Goal: Task Accomplishment & Management: Manage account settings

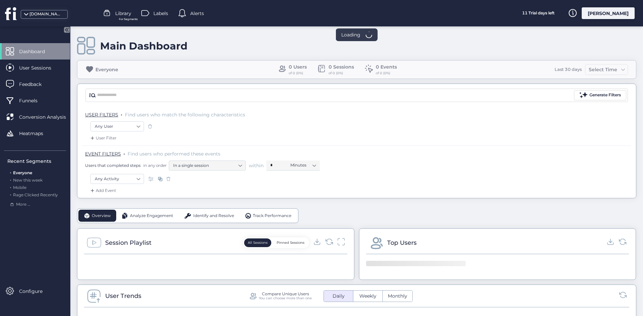
click at [609, 9] on div "[PERSON_NAME]" at bounding box center [608, 13] width 53 height 12
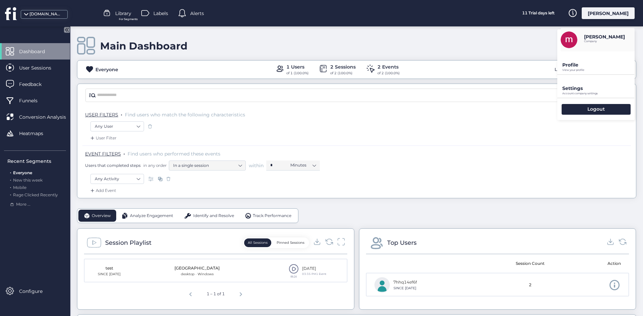
click at [589, 88] on p "Settings" at bounding box center [598, 88] width 72 height 6
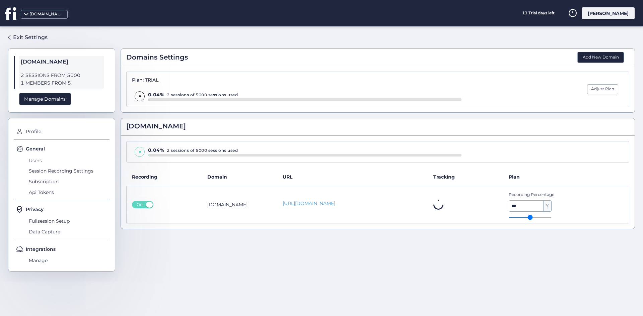
click at [45, 158] on span "Users" at bounding box center [68, 160] width 82 height 11
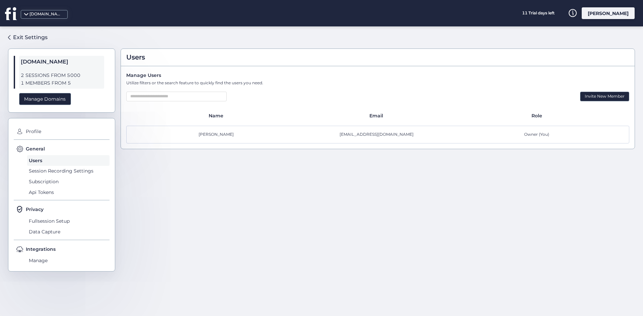
click at [42, 142] on div "Profile General Users Session Recording Settings Subscription Api Tokens Privac…" at bounding box center [61, 195] width 107 height 154
click at [37, 130] on span "Profile" at bounding box center [66, 132] width 85 height 11
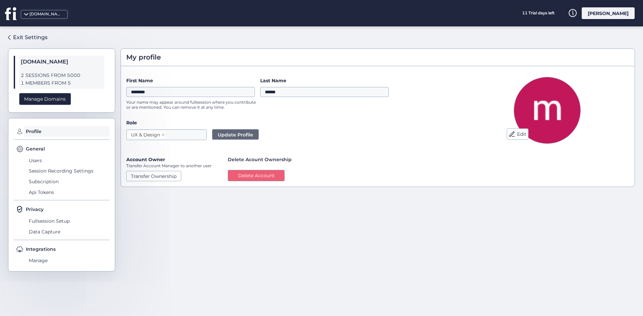
click at [50, 154] on div "General Users Session Recording Settings Subscription Api Tokens" at bounding box center [62, 172] width 96 height 55
click at [40, 168] on div "Users Session Recording Settings Subscription Api Tokens" at bounding box center [68, 176] width 82 height 42
click at [40, 167] on span "Session Recording Settings" at bounding box center [68, 171] width 82 height 11
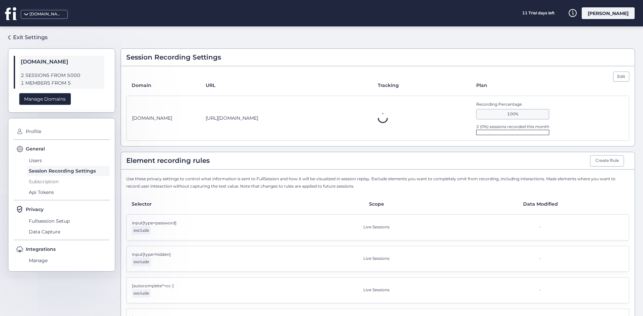
click at [50, 185] on span "Subscription" at bounding box center [68, 181] width 82 height 11
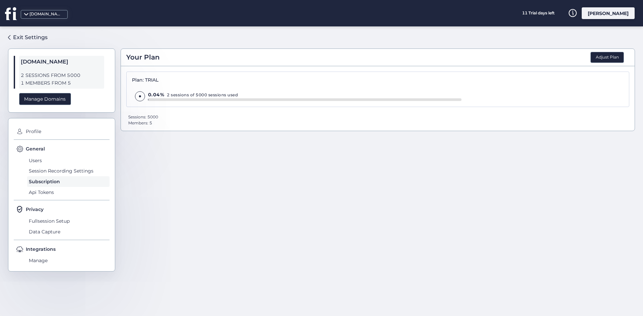
click at [45, 199] on div "General Users Session Recording Settings Subscription Api Tokens" at bounding box center [62, 172] width 96 height 55
click at [44, 195] on span "Api Tokens" at bounding box center [68, 192] width 82 height 11
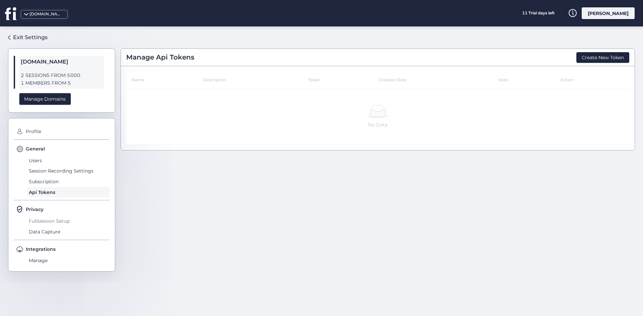
click at [50, 222] on span "Fullsession Setup" at bounding box center [68, 221] width 82 height 11
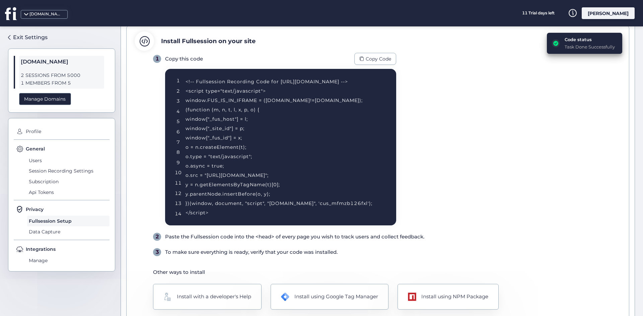
scroll to position [71, 0]
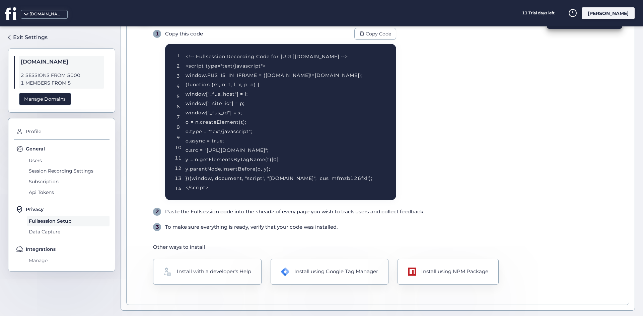
click at [37, 257] on span "Manage" at bounding box center [68, 261] width 82 height 11
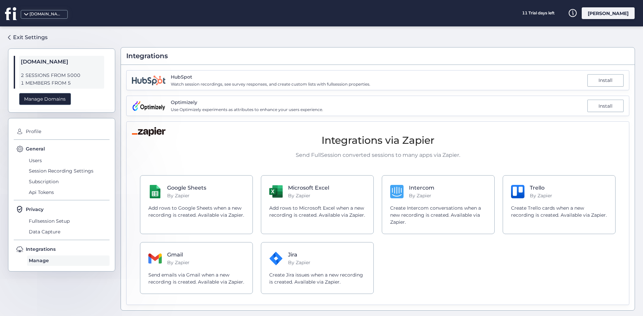
scroll to position [1, 0]
click at [16, 66] on div "[DOMAIN_NAME] 2 SESSIONS FROM 5000 1 MEMBERS FROM 5 Manage Domains" at bounding box center [61, 81] width 107 height 64
click at [39, 160] on span "Users" at bounding box center [68, 160] width 82 height 11
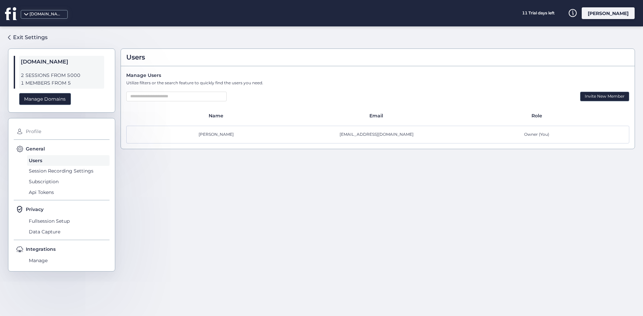
click at [32, 128] on span "Profile" at bounding box center [66, 132] width 85 height 11
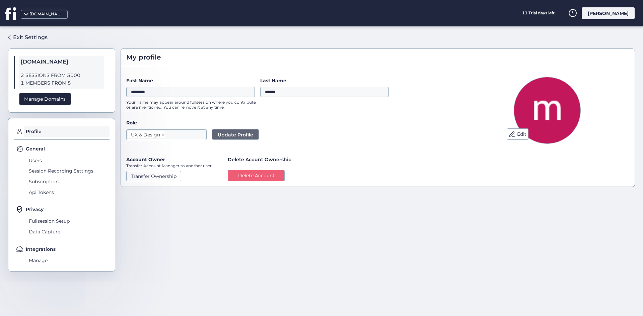
click at [58, 152] on div "General" at bounding box center [62, 148] width 93 height 7
click at [37, 160] on span "Users" at bounding box center [68, 160] width 82 height 11
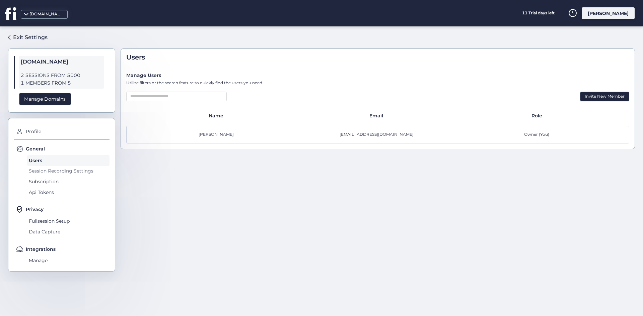
click at [43, 169] on span "Session Recording Settings" at bounding box center [68, 171] width 82 height 11
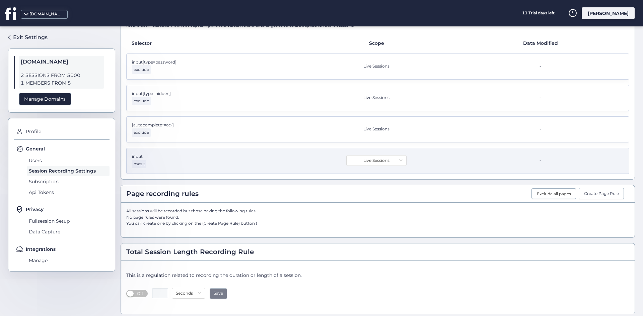
scroll to position [165, 0]
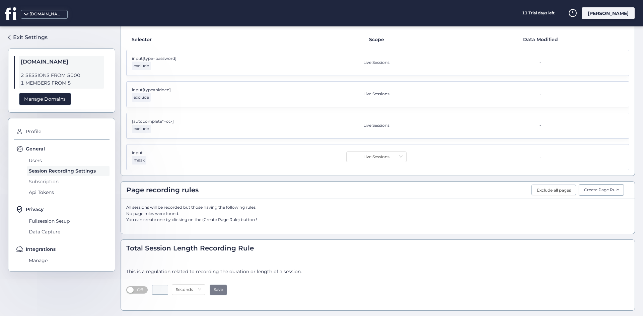
click at [50, 178] on span "Subscription" at bounding box center [68, 181] width 82 height 11
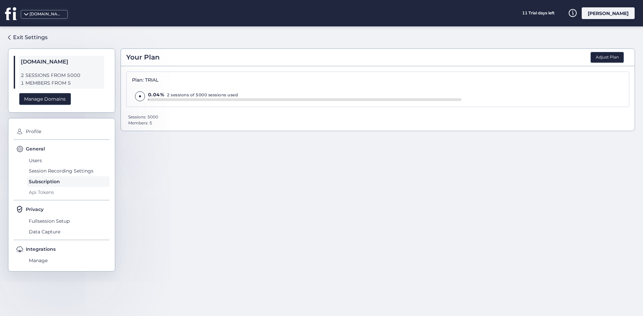
click at [57, 193] on span "Api Tokens" at bounding box center [68, 192] width 82 height 11
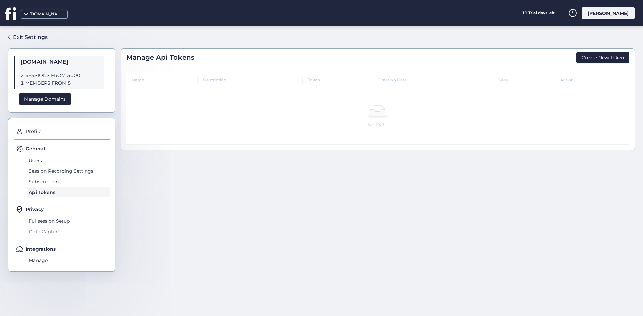
click at [52, 228] on span "Data Capture" at bounding box center [68, 232] width 82 height 11
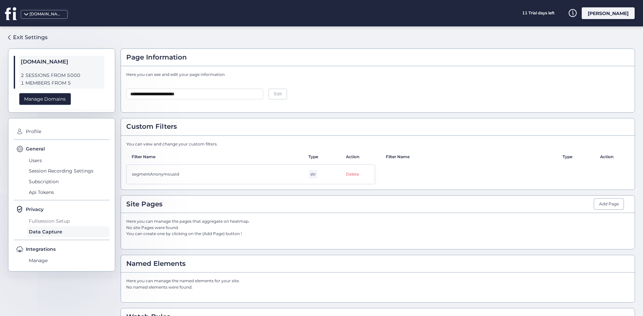
click at [50, 223] on span "Fullsession Setup" at bounding box center [68, 221] width 82 height 11
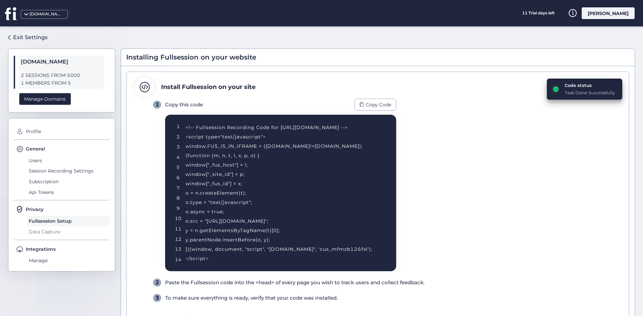
click at [52, 236] on span "Data Capture" at bounding box center [68, 232] width 82 height 11
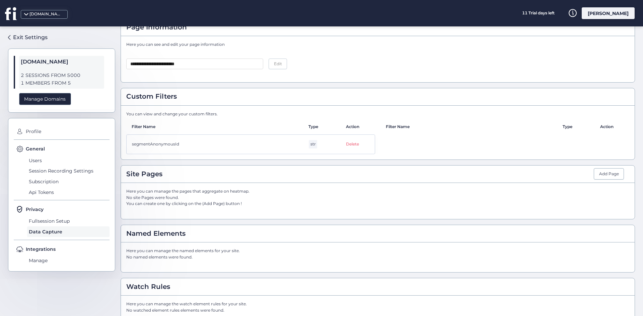
scroll to position [45, 0]
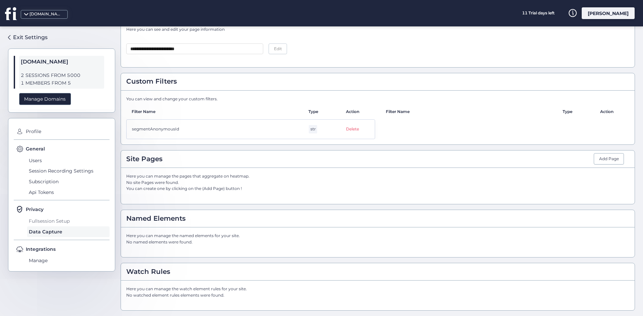
click at [56, 220] on span "Fullsession Setup" at bounding box center [68, 221] width 82 height 11
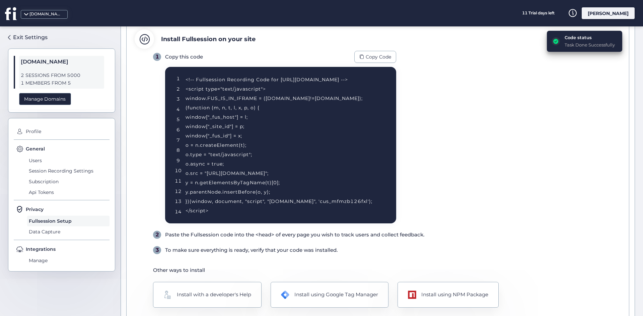
scroll to position [71, 0]
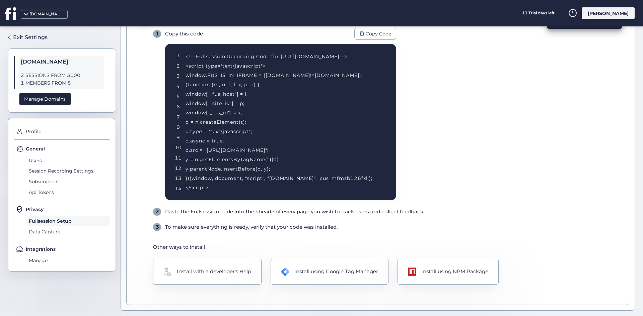
drag, startPoint x: 404, startPoint y: 164, endPoint x: 199, endPoint y: 128, distance: 209.0
click at [191, 126] on div "1 Copy this code Copy Code 1 2 3 4 5 6 7 8 9 10 11 12 13 14 <!-- Fullsession Re…" at bounding box center [387, 130] width 468 height 204
